Goal: Information Seeking & Learning: Check status

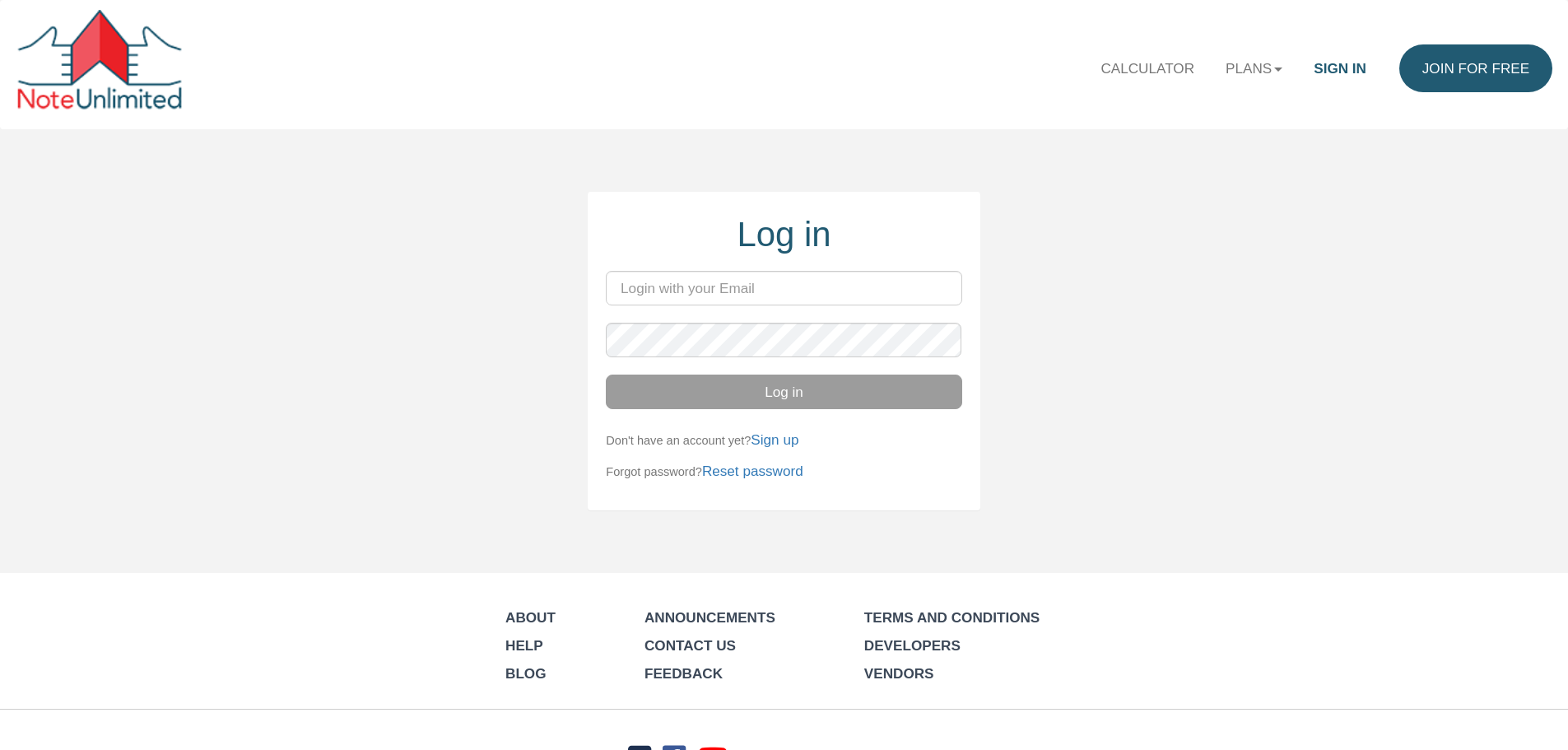
type input "[EMAIL_ADDRESS][DOMAIN_NAME]"
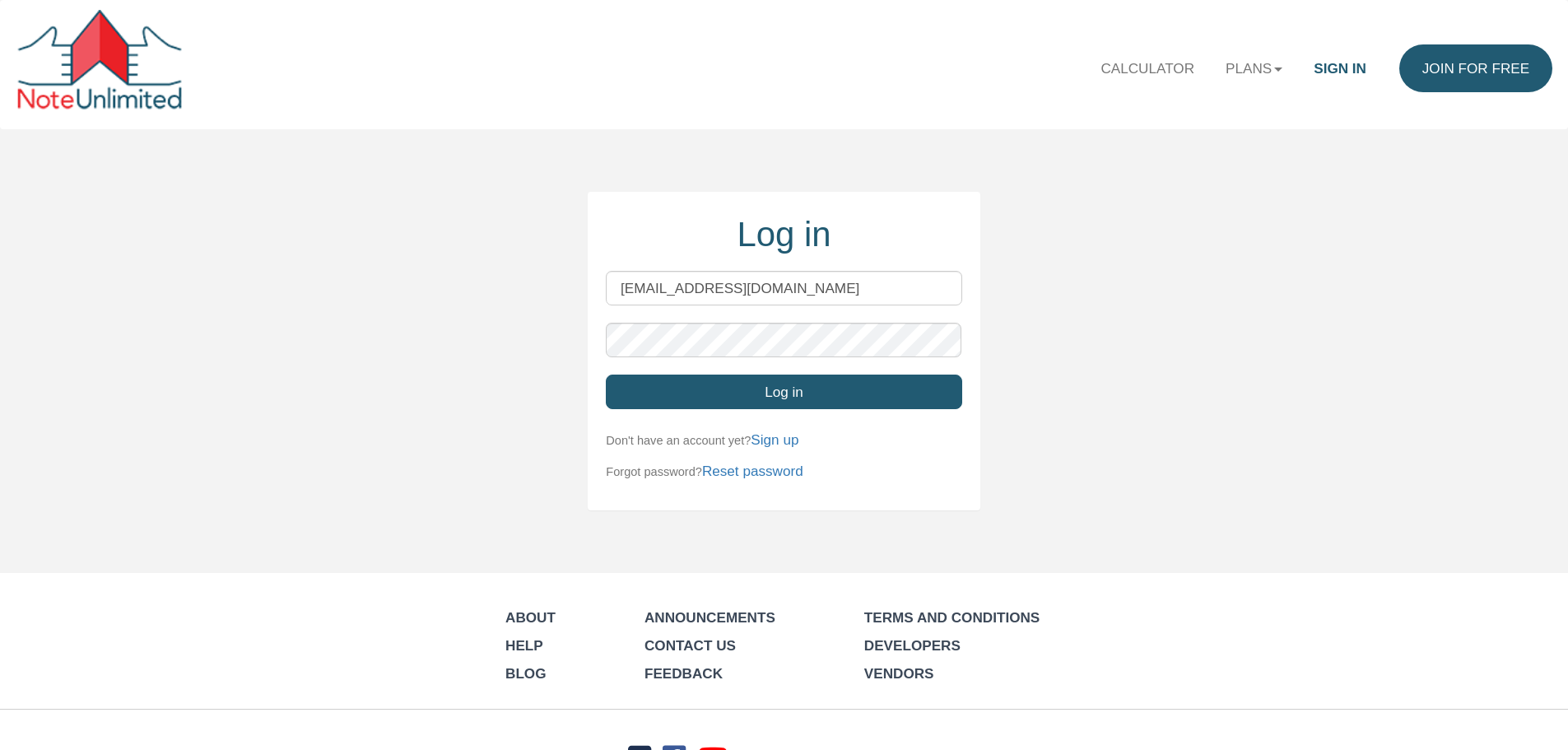
click at [766, 393] on button "Log in" at bounding box center [784, 392] width 356 height 34
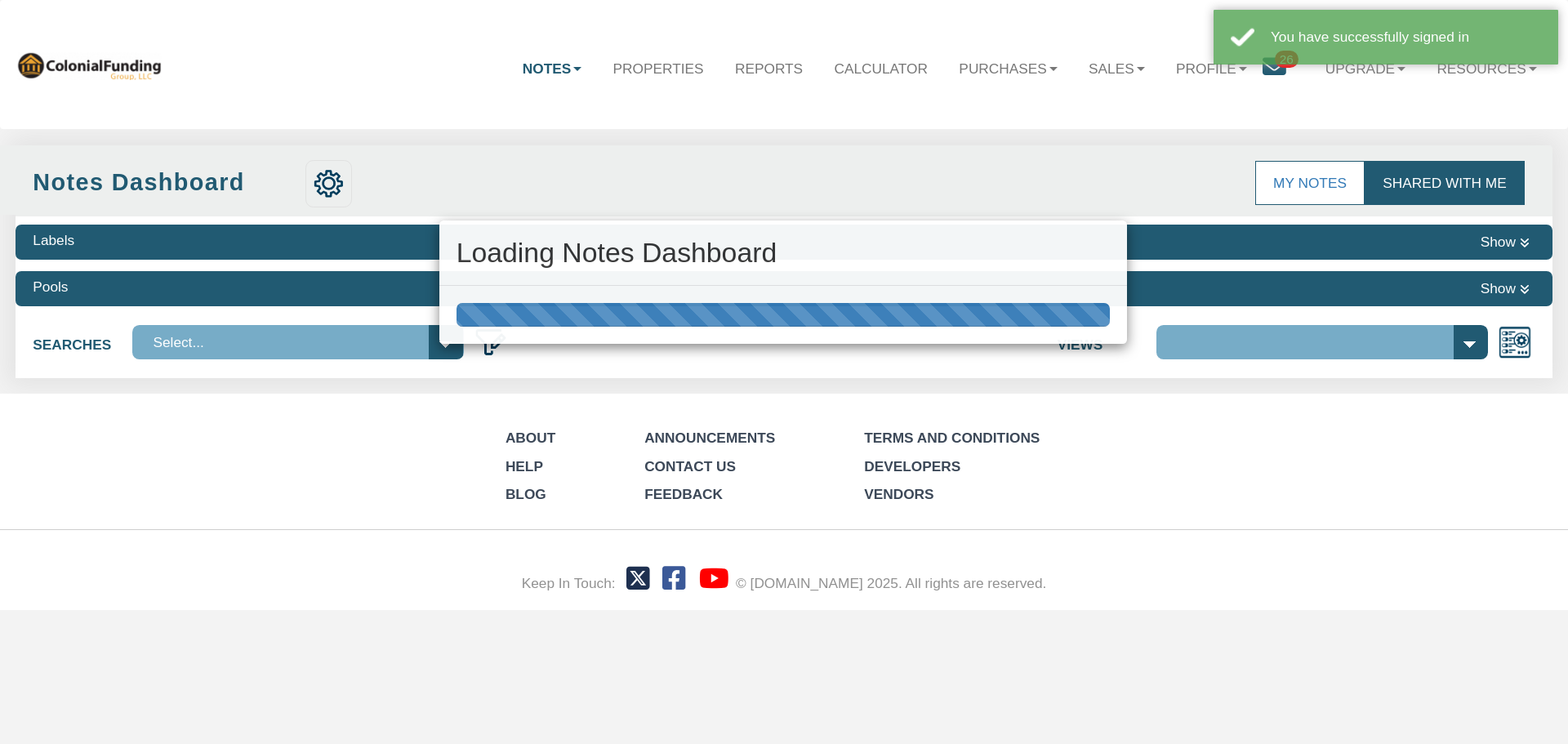
select select "316"
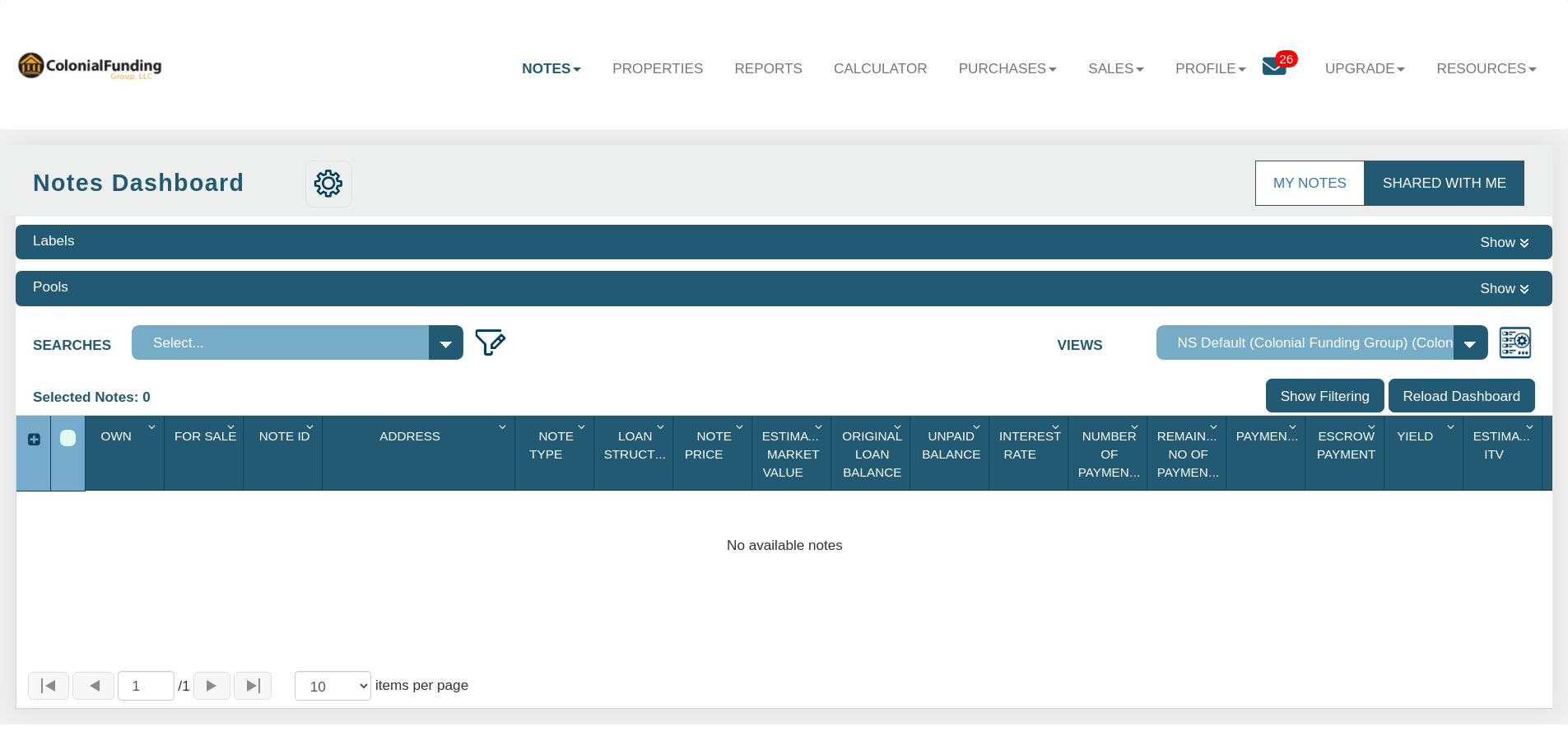
click at [1509, 291] on button "Show" at bounding box center [1505, 288] width 61 height 23
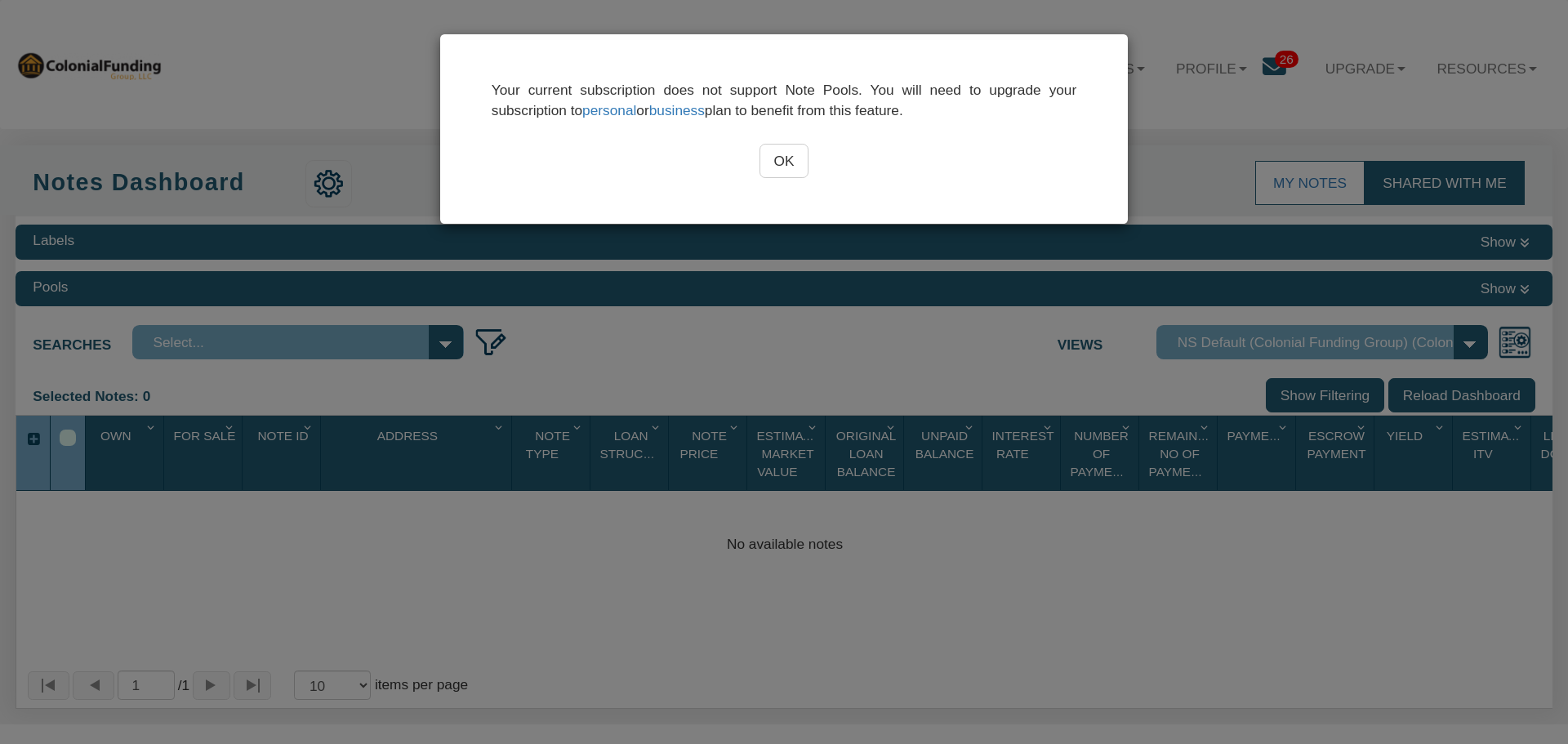
click at [795, 160] on input "OK" at bounding box center [784, 160] width 50 height 34
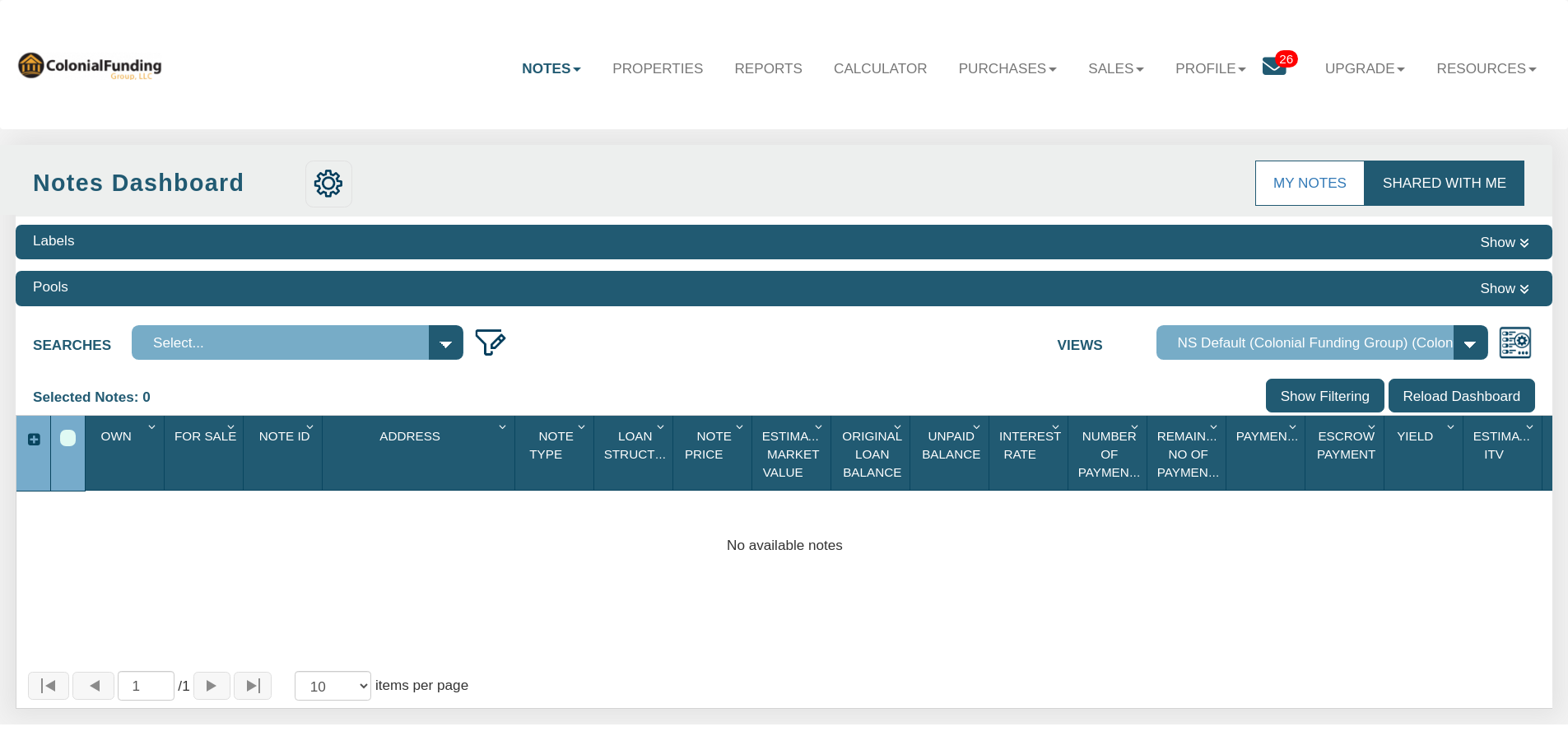
click at [1437, 183] on link "Shared with Me" at bounding box center [1444, 182] width 159 height 45
click at [1275, 64] on icon at bounding box center [1274, 67] width 24 height 24
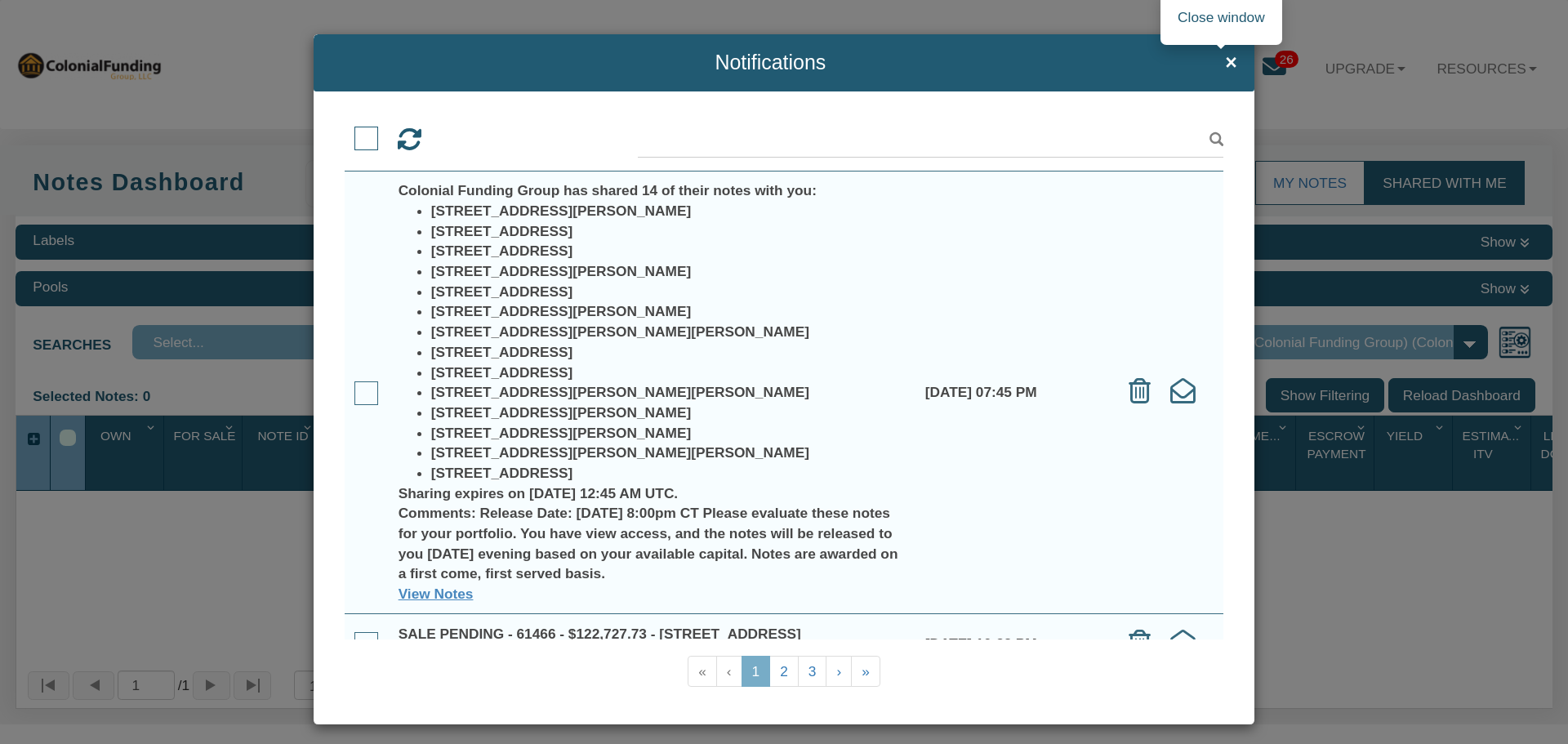
click at [1226, 66] on span "×" at bounding box center [1232, 62] width 12 height 22
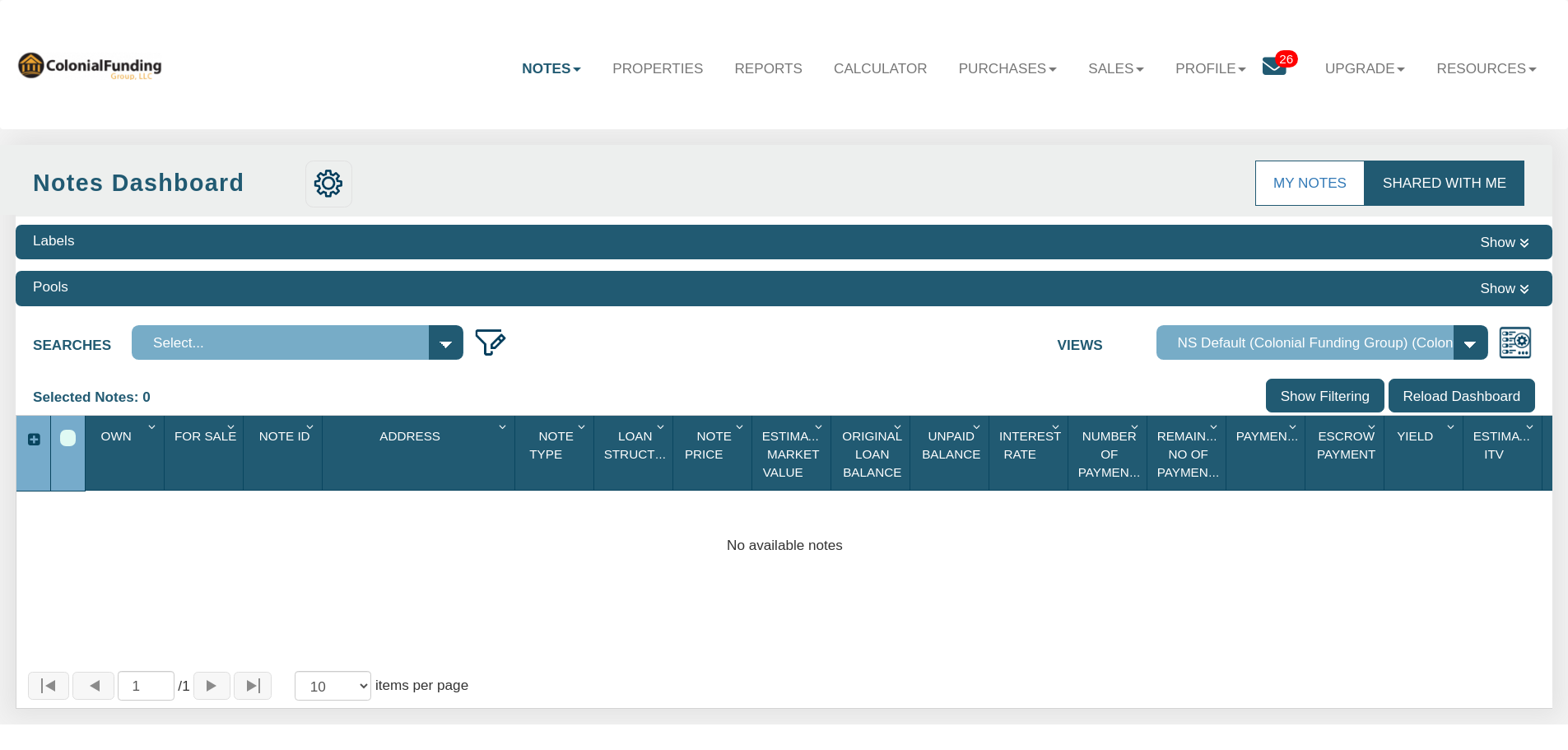
click at [1275, 53] on span "26" at bounding box center [1287, 59] width 23 height 18
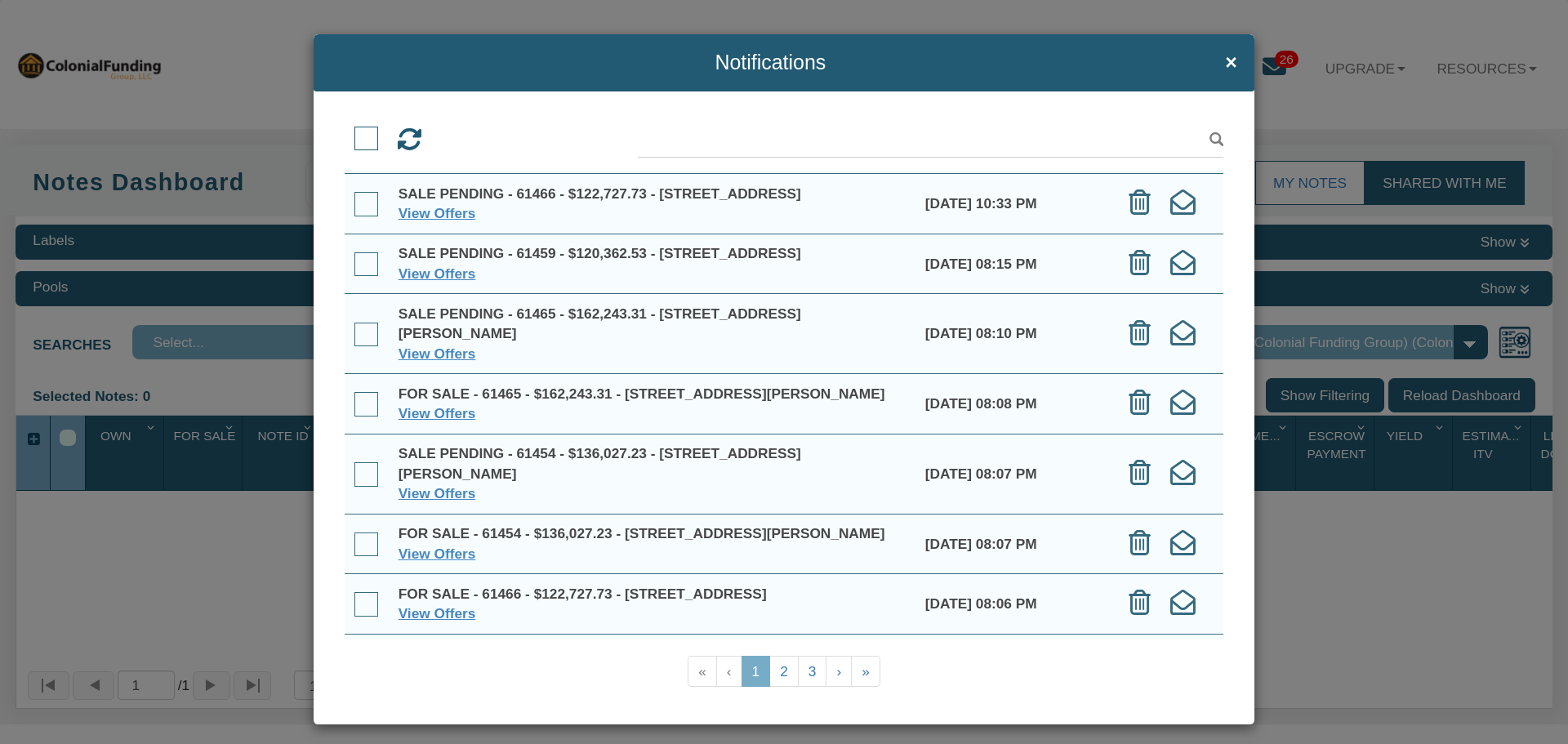
scroll to position [486, 0]
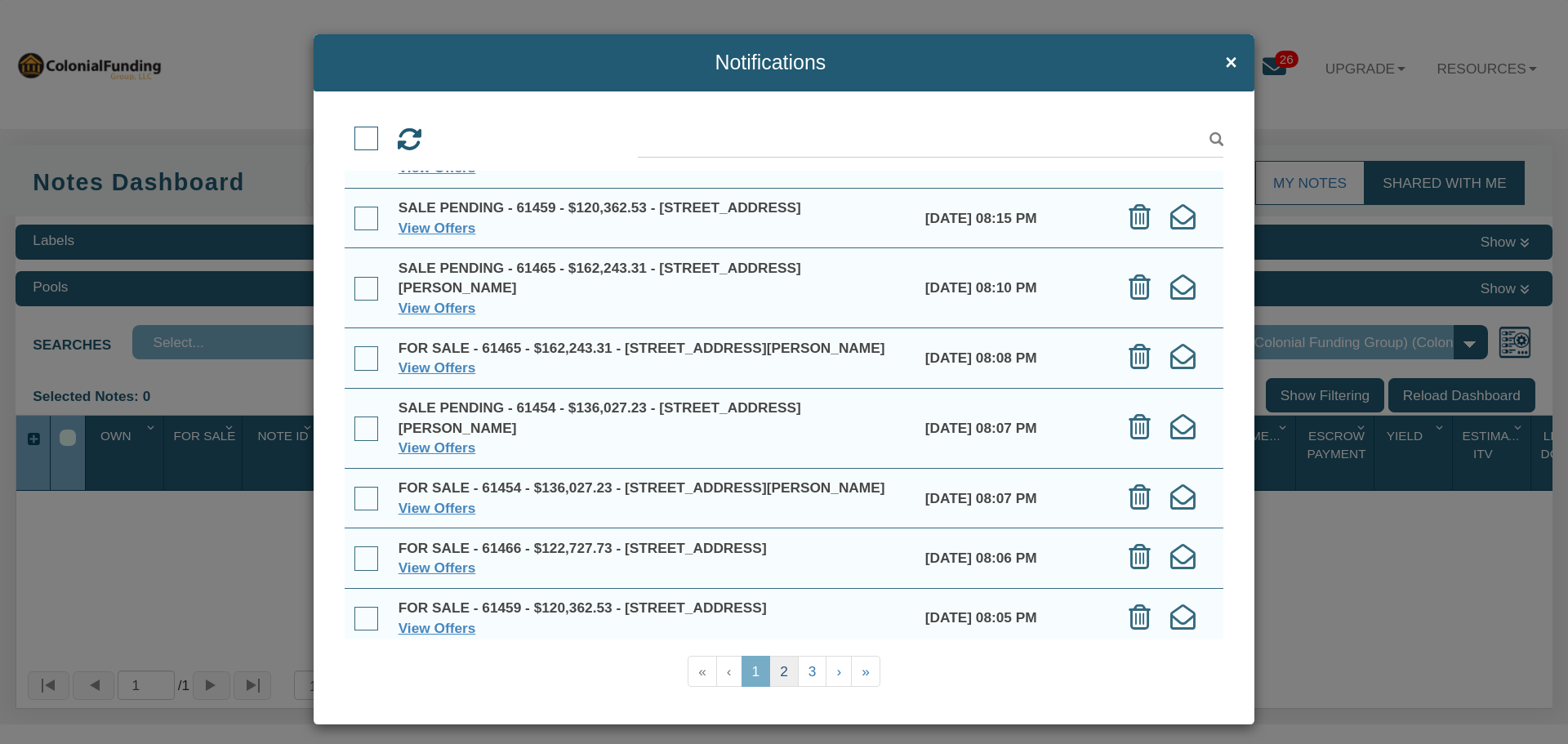
click at [770, 672] on link "2" at bounding box center [784, 672] width 30 height 32
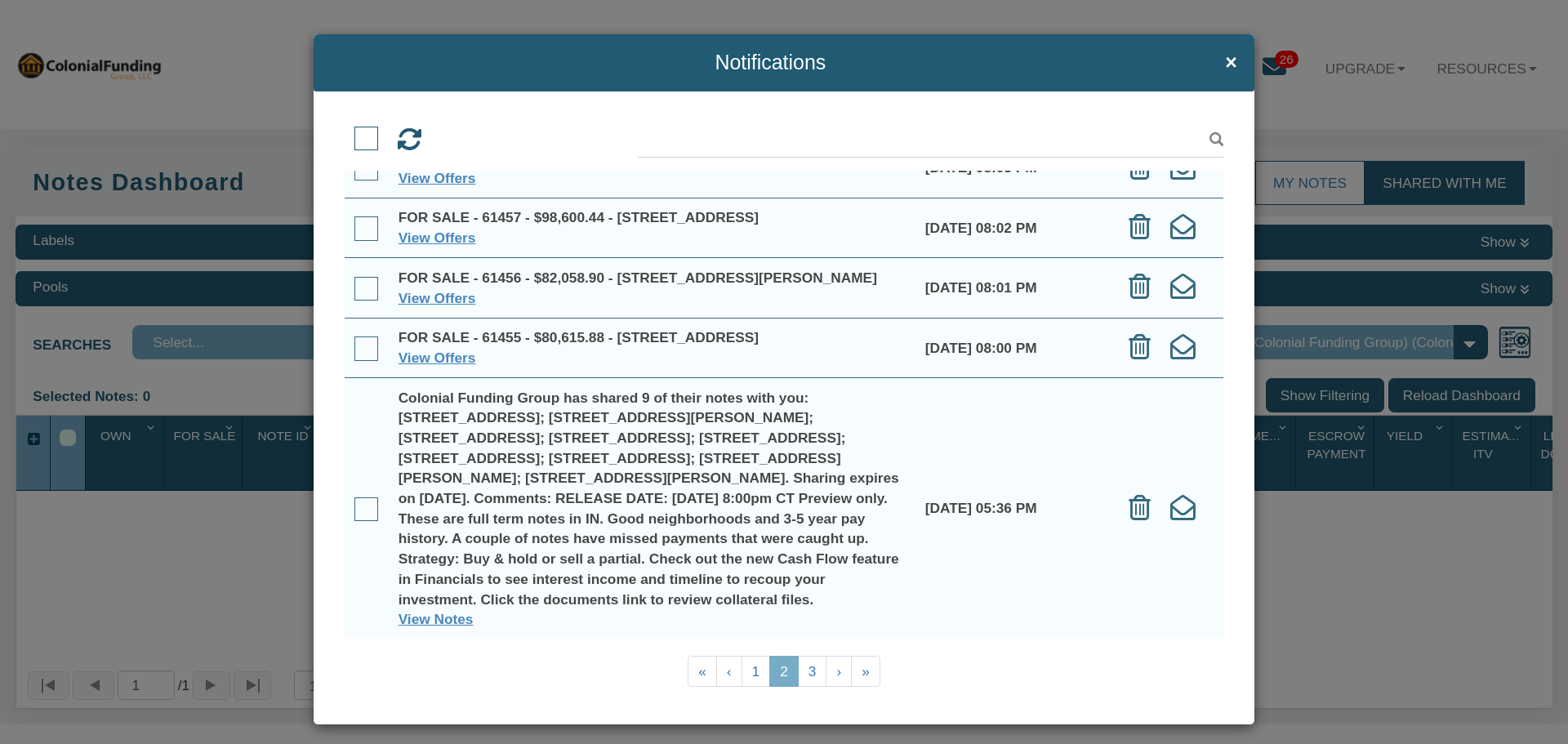
scroll to position [514, 0]
click at [805, 670] on link "3" at bounding box center [813, 672] width 30 height 32
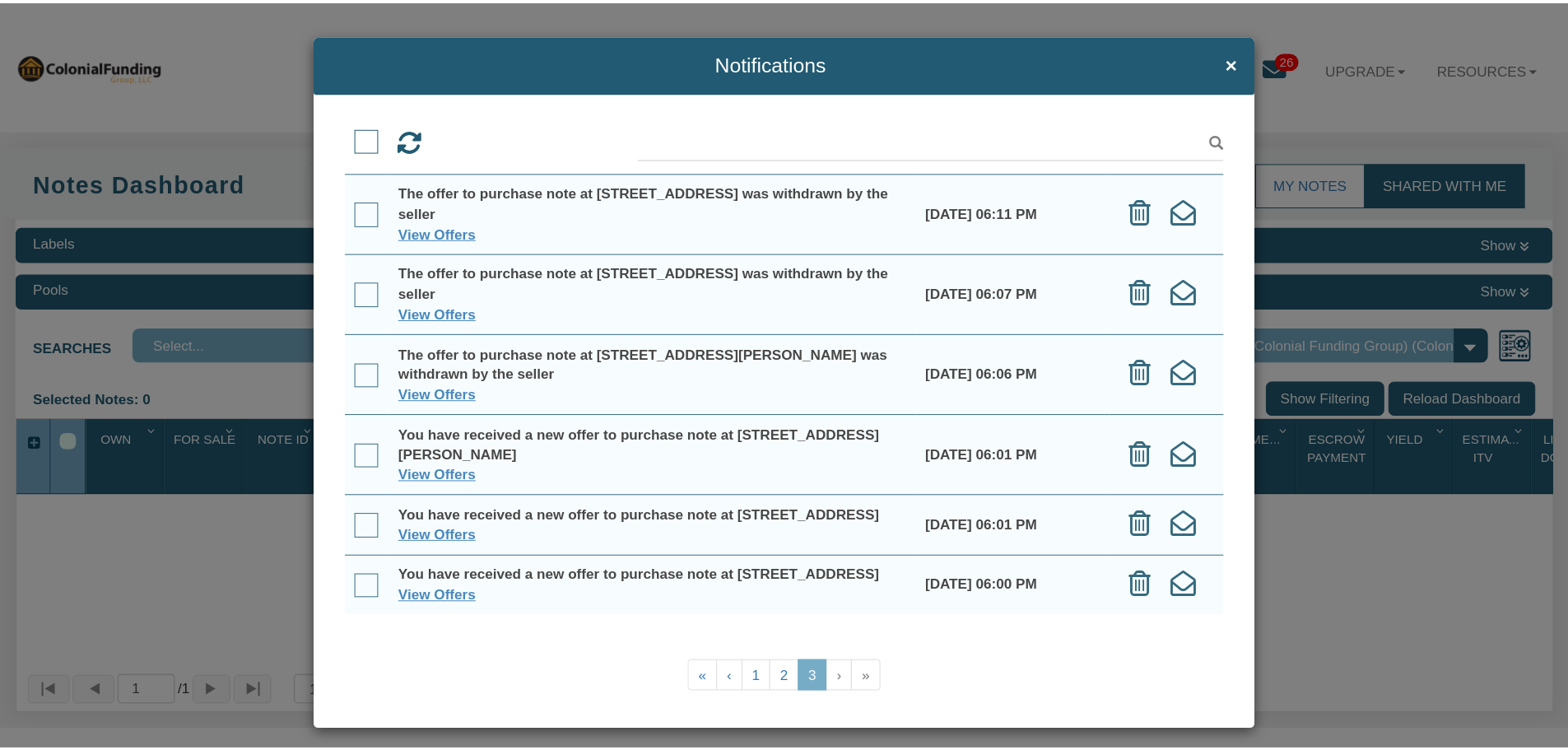
scroll to position [11, 0]
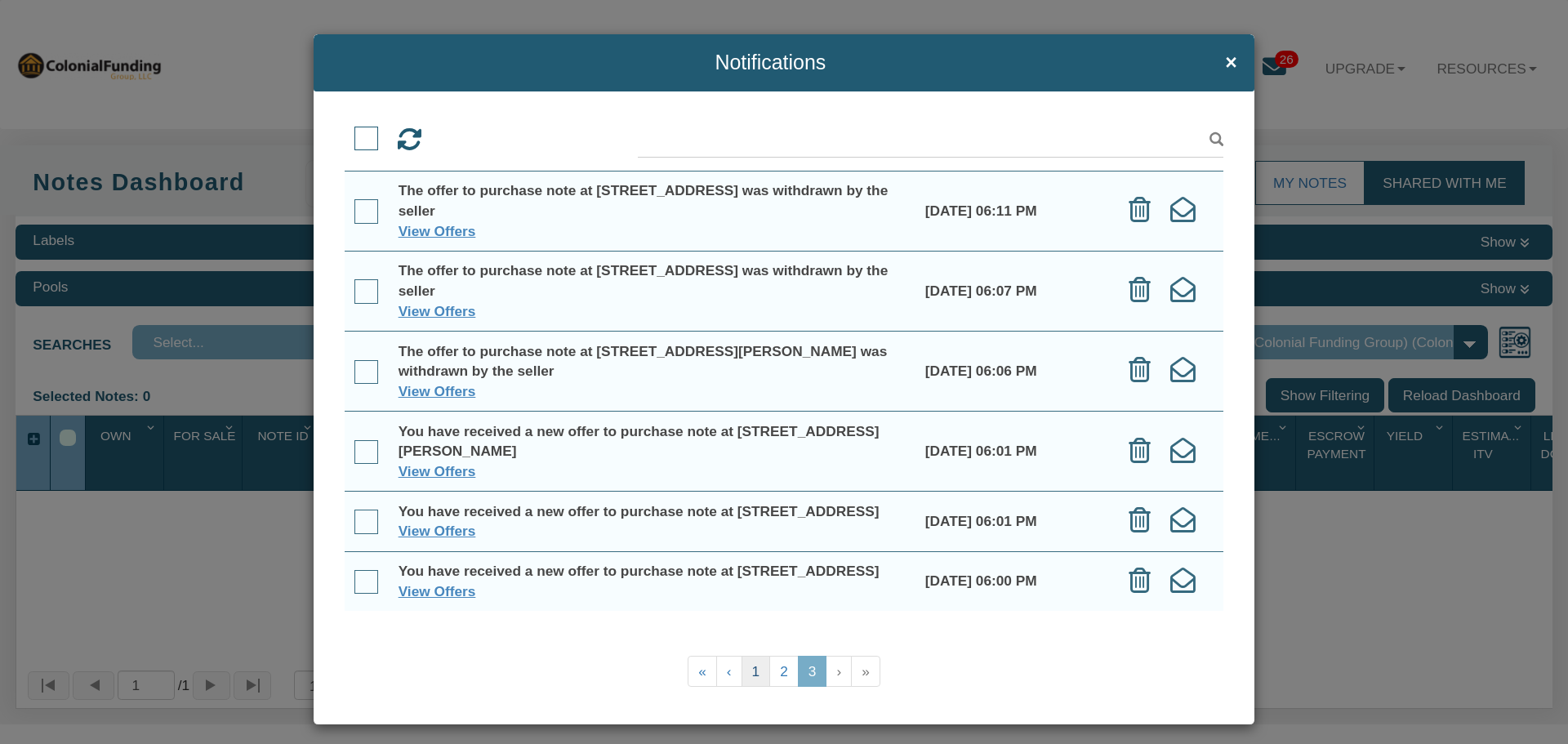
click at [741, 664] on link "1" at bounding box center [756, 672] width 30 height 32
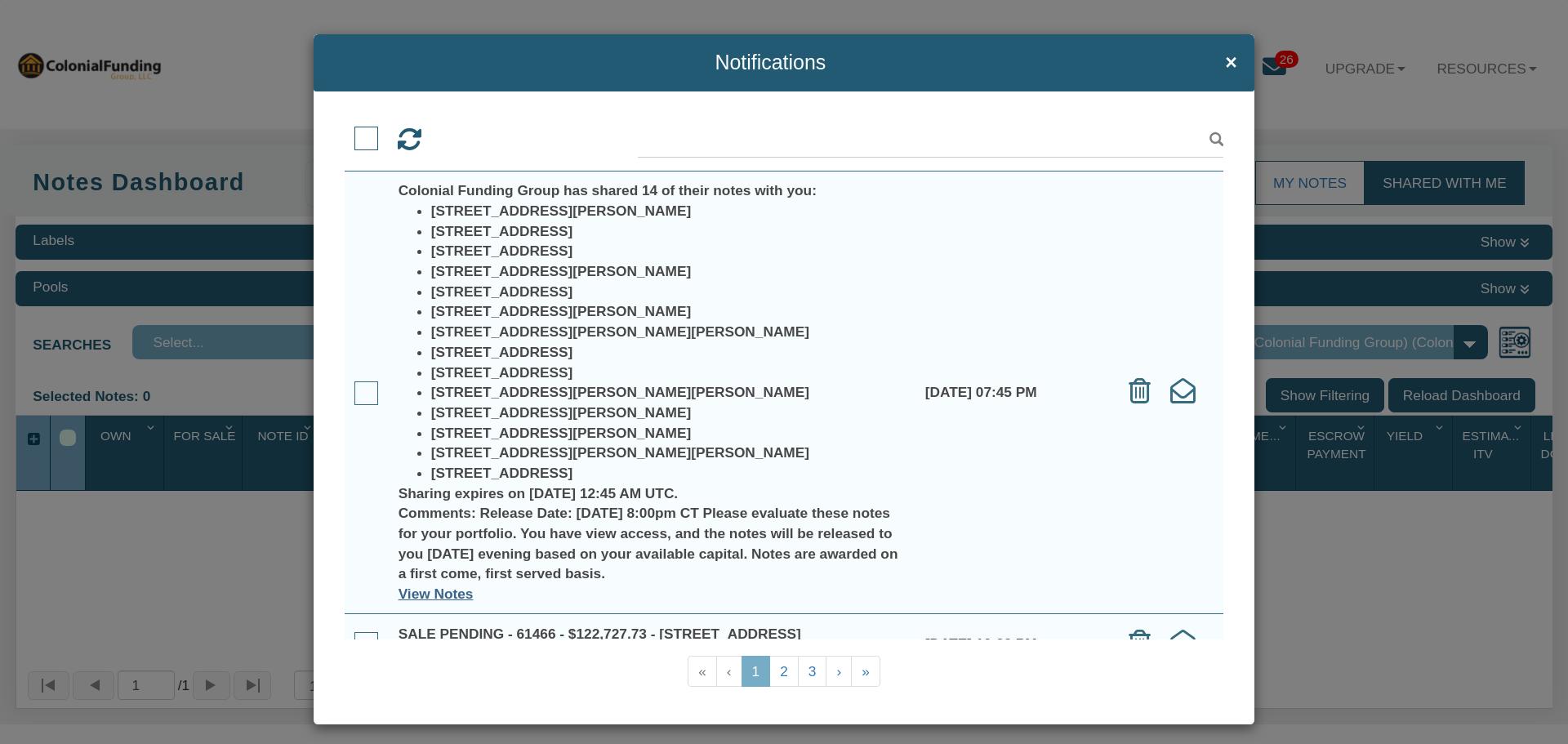
click at [449, 595] on link "View Notes" at bounding box center [436, 594] width 75 height 17
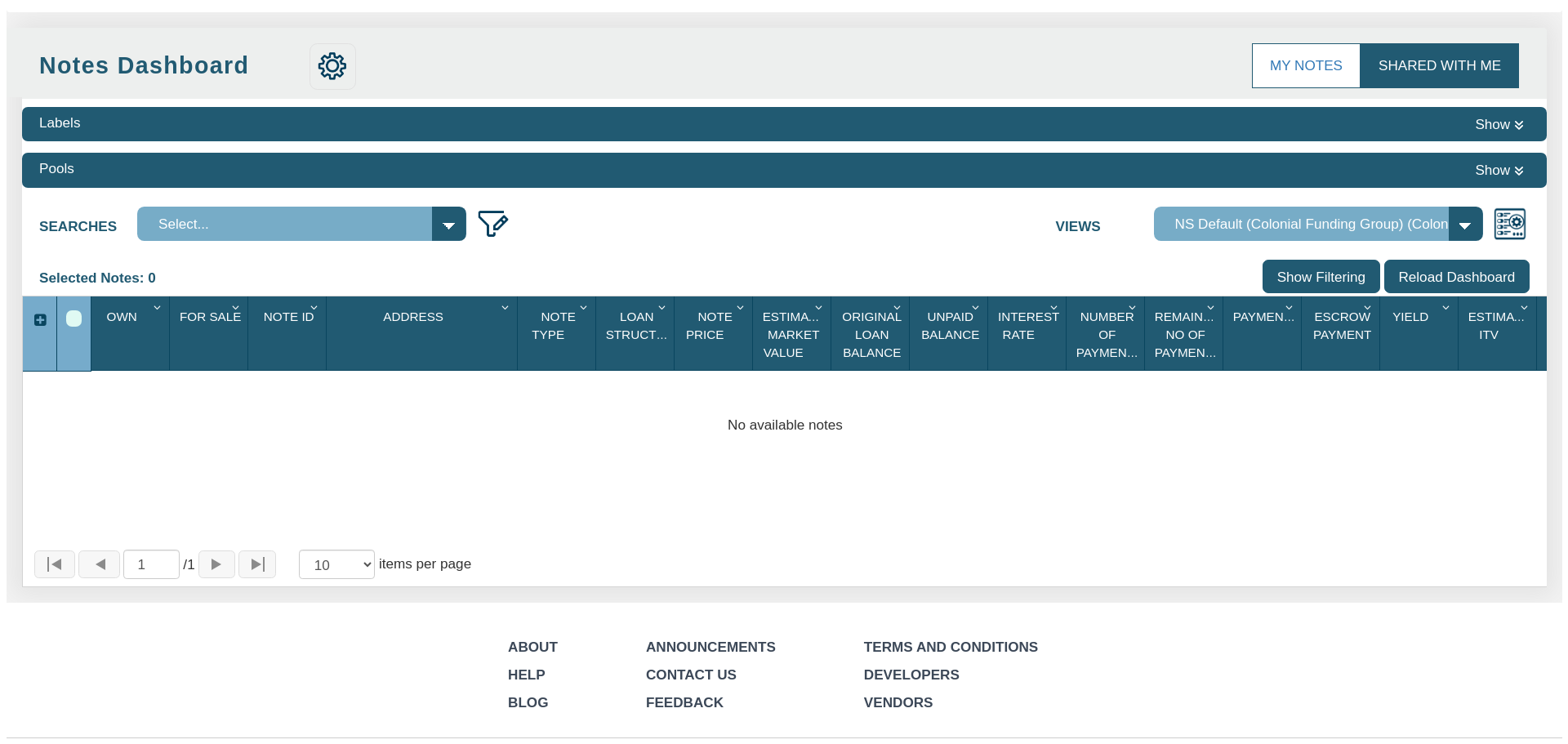
scroll to position [0, 0]
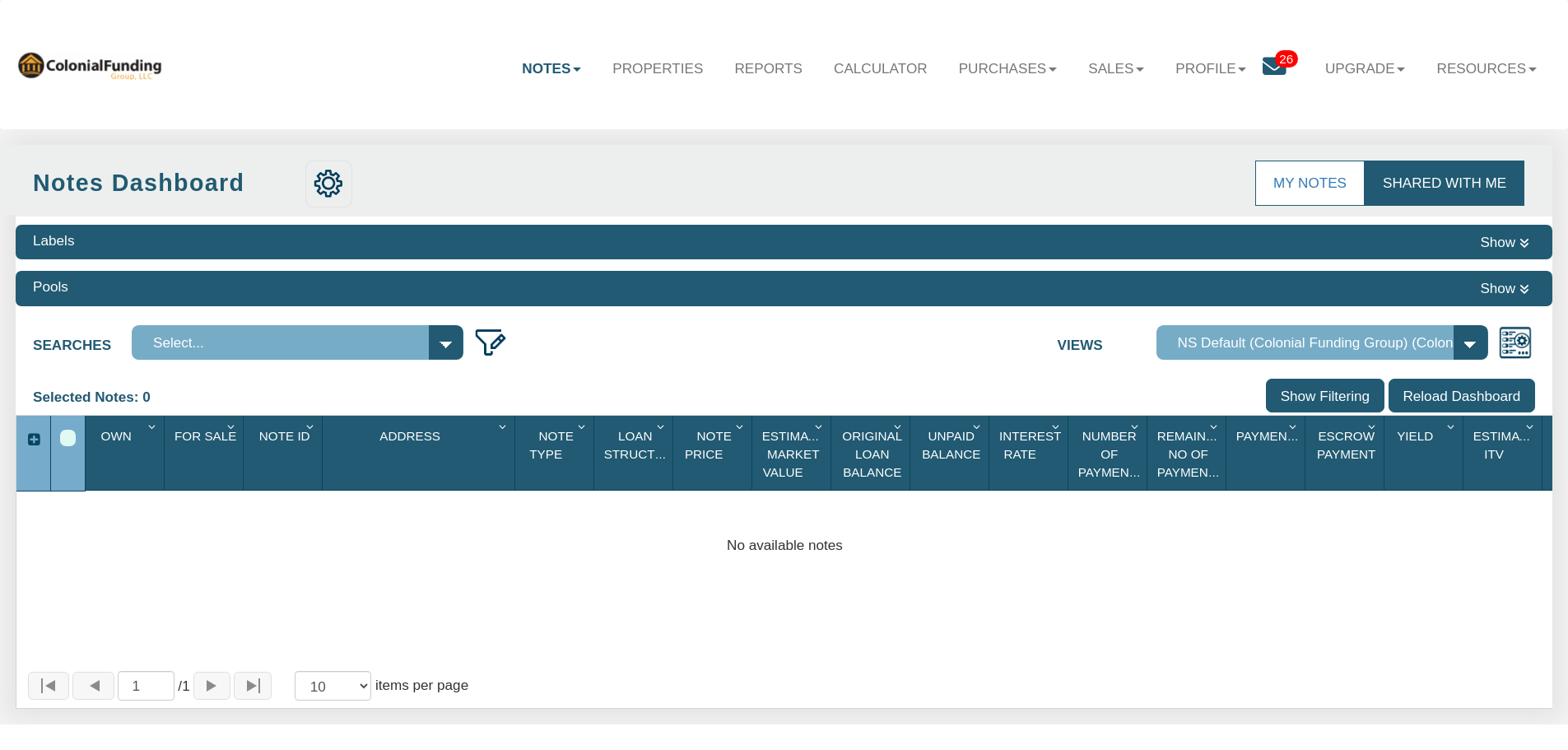
click at [1275, 56] on span "26" at bounding box center [1287, 59] width 23 height 18
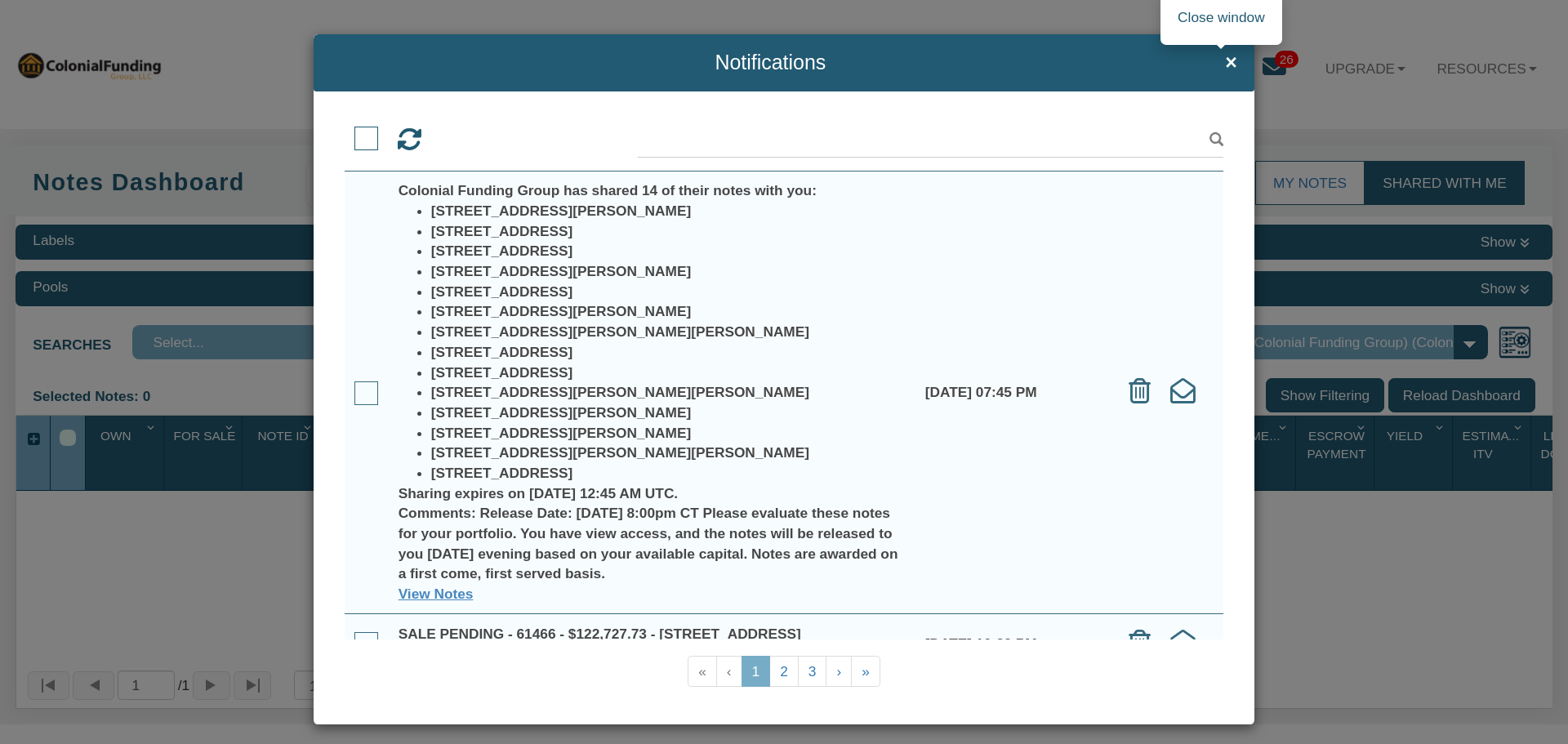
click at [1226, 63] on span "×" at bounding box center [1232, 62] width 12 height 22
